Goal: Go to known website: Access a specific website the user already knows

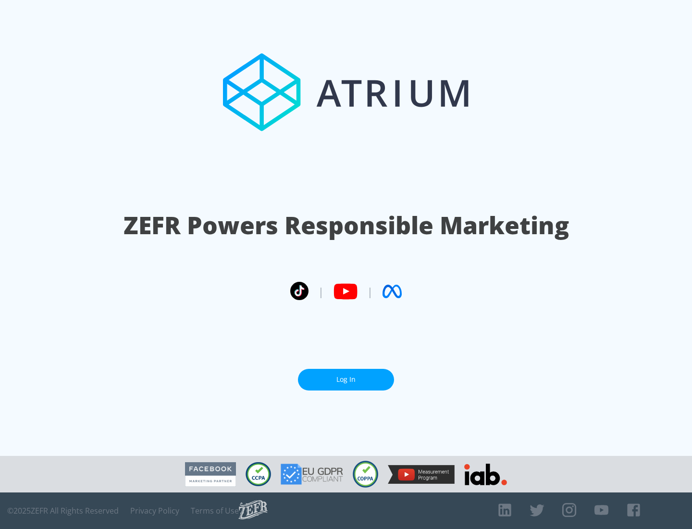
click at [346, 379] on link "Log In" at bounding box center [346, 380] width 96 height 22
